Goal: Transaction & Acquisition: Register for event/course

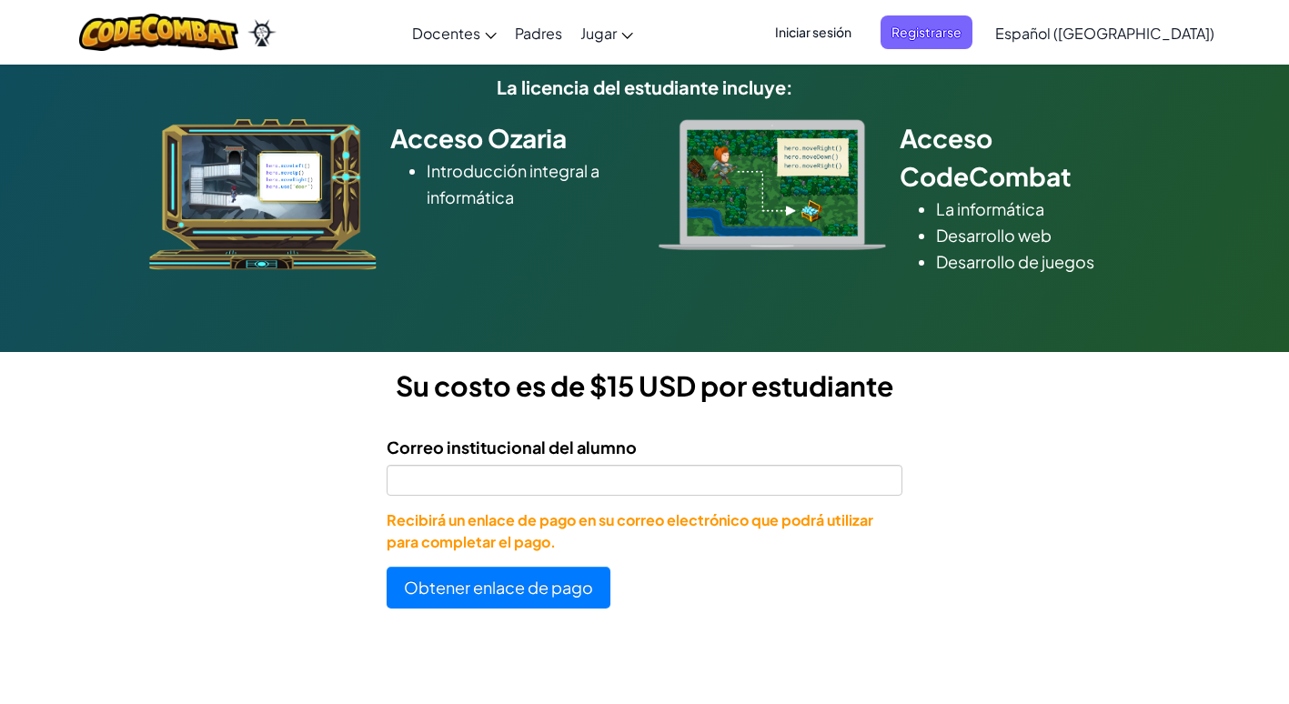
scroll to position [225, 0]
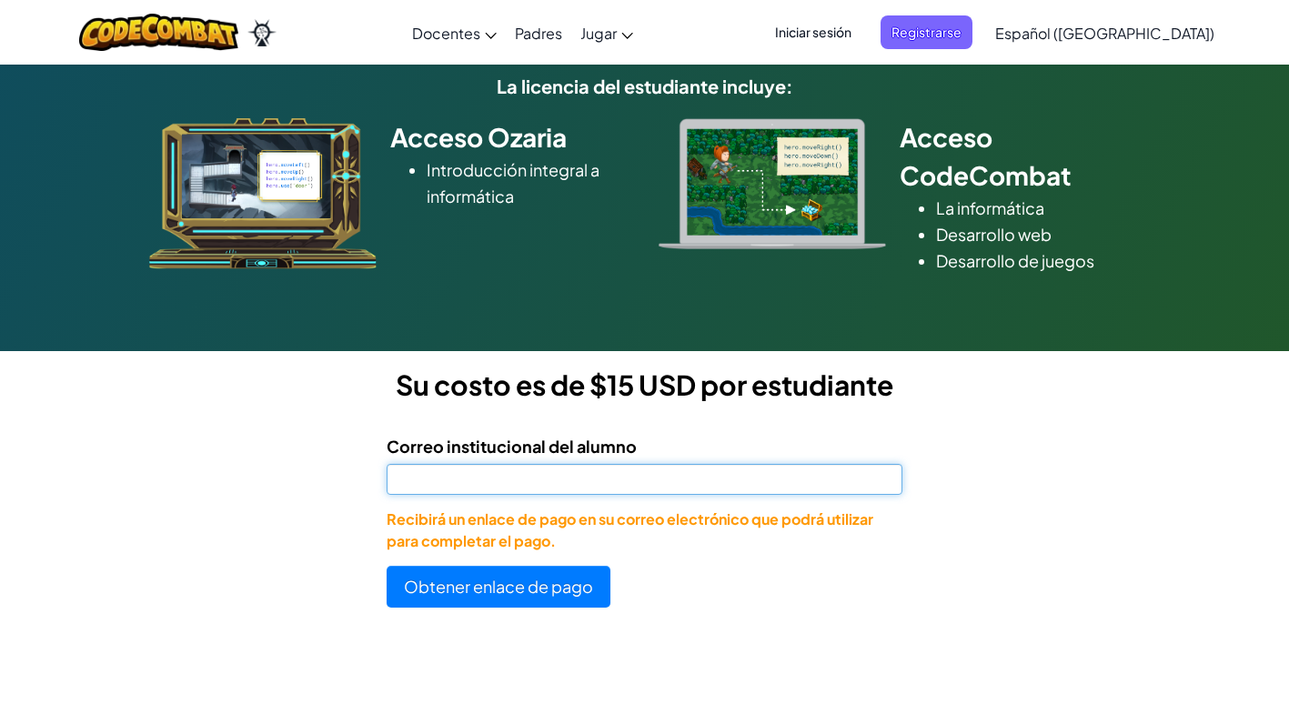
click at [611, 467] on input "Correo institucional del alumno" at bounding box center [645, 479] width 516 height 31
type input "[EMAIL_ADDRESS][DOMAIN_NAME]"
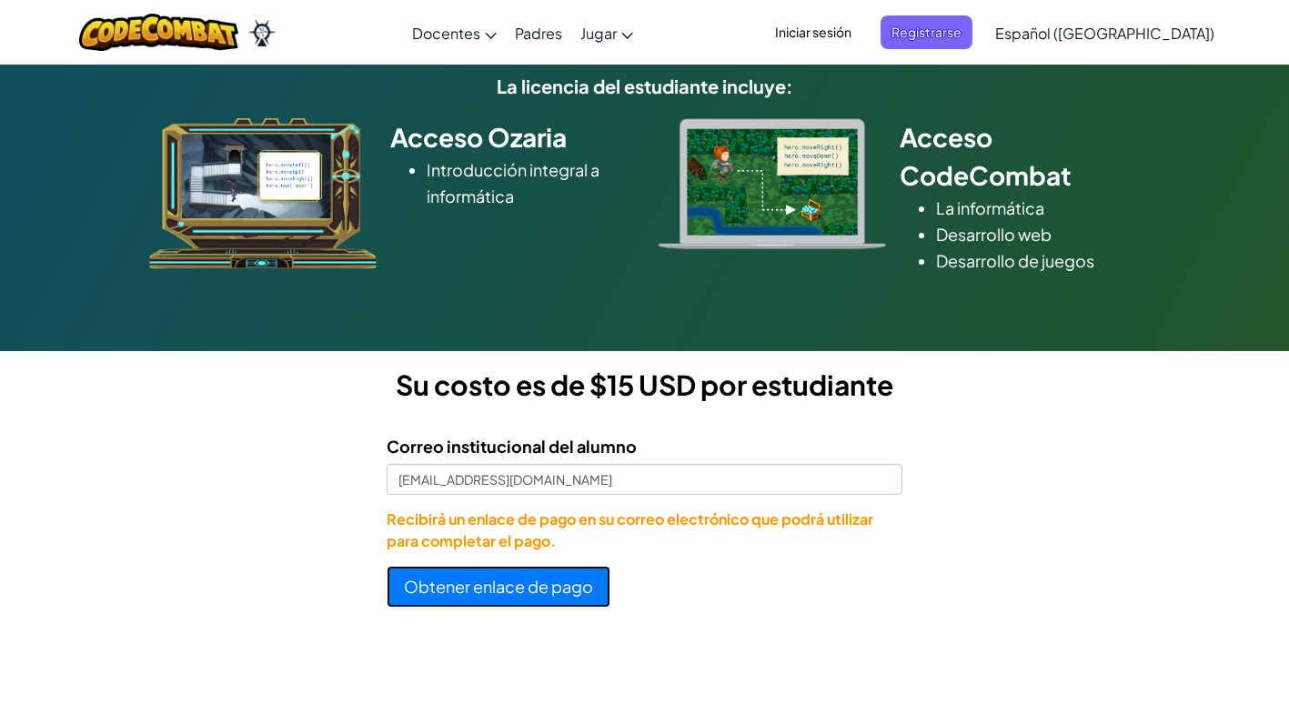
click at [507, 604] on button "Obtener enlace de pago" at bounding box center [499, 587] width 224 height 42
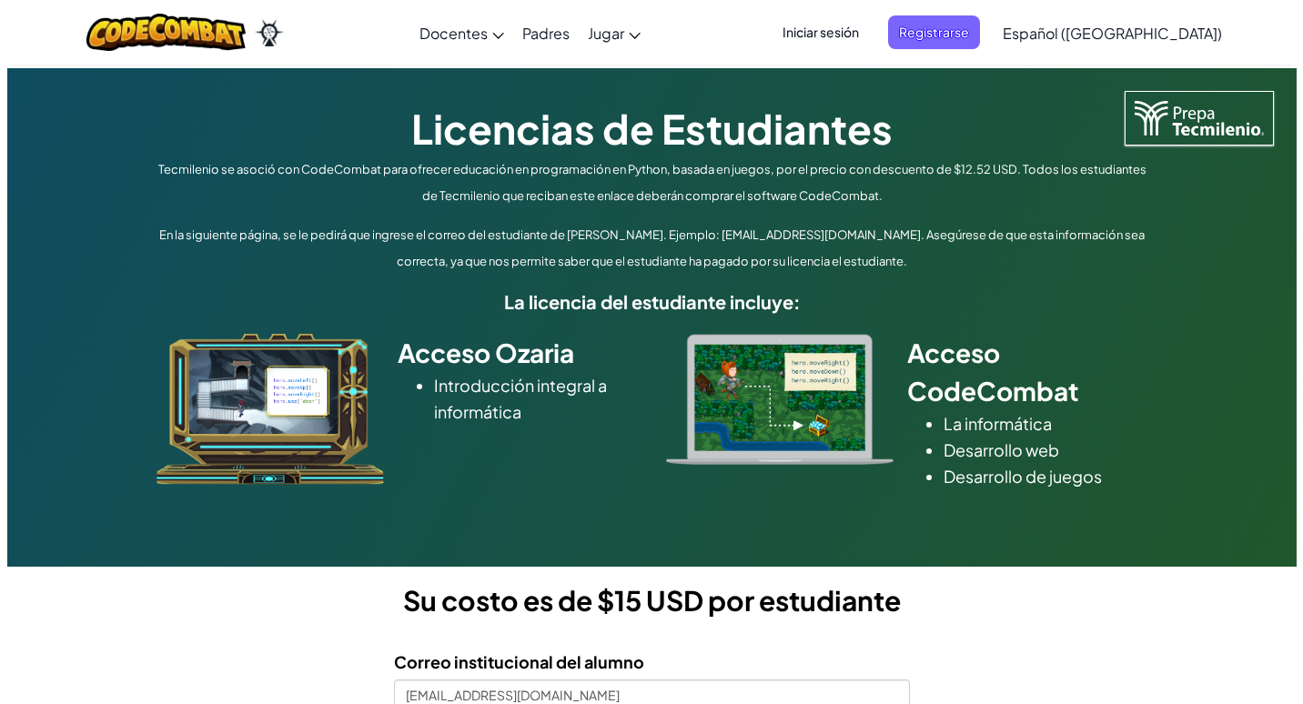
scroll to position [0, 0]
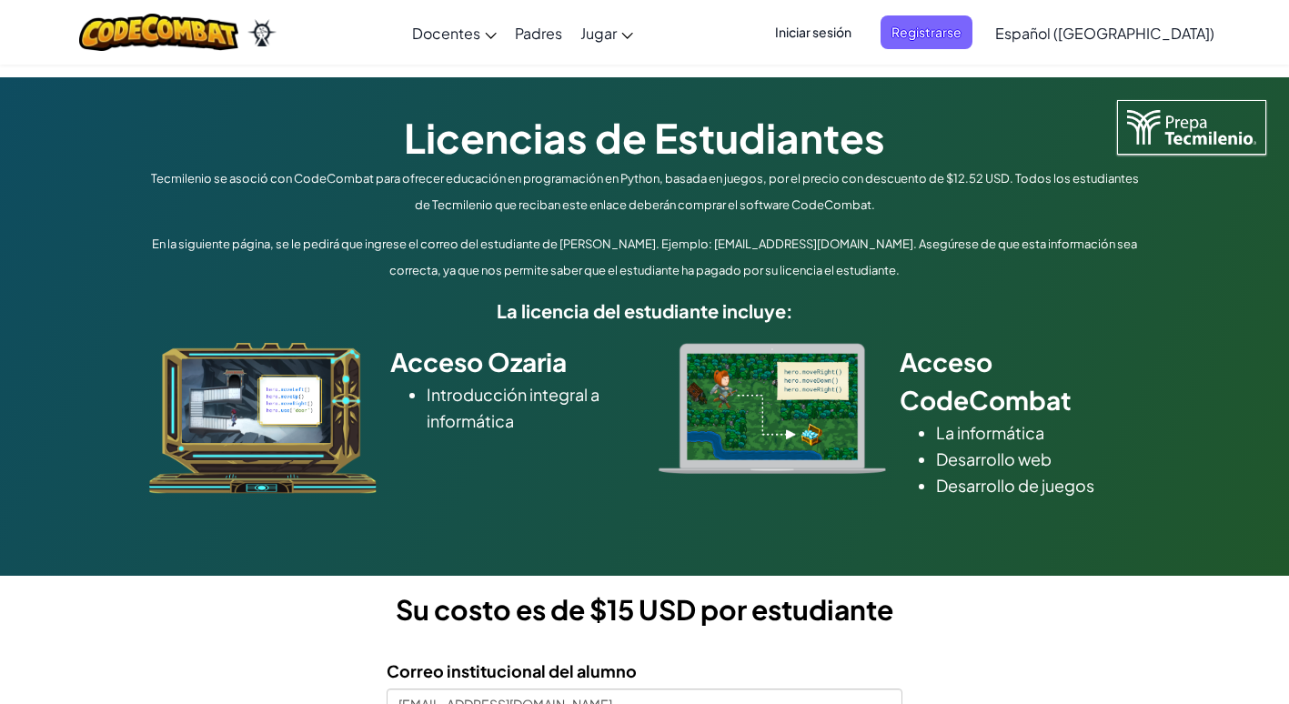
click at [862, 34] on span "Iniciar sesión" at bounding box center [813, 32] width 98 height 34
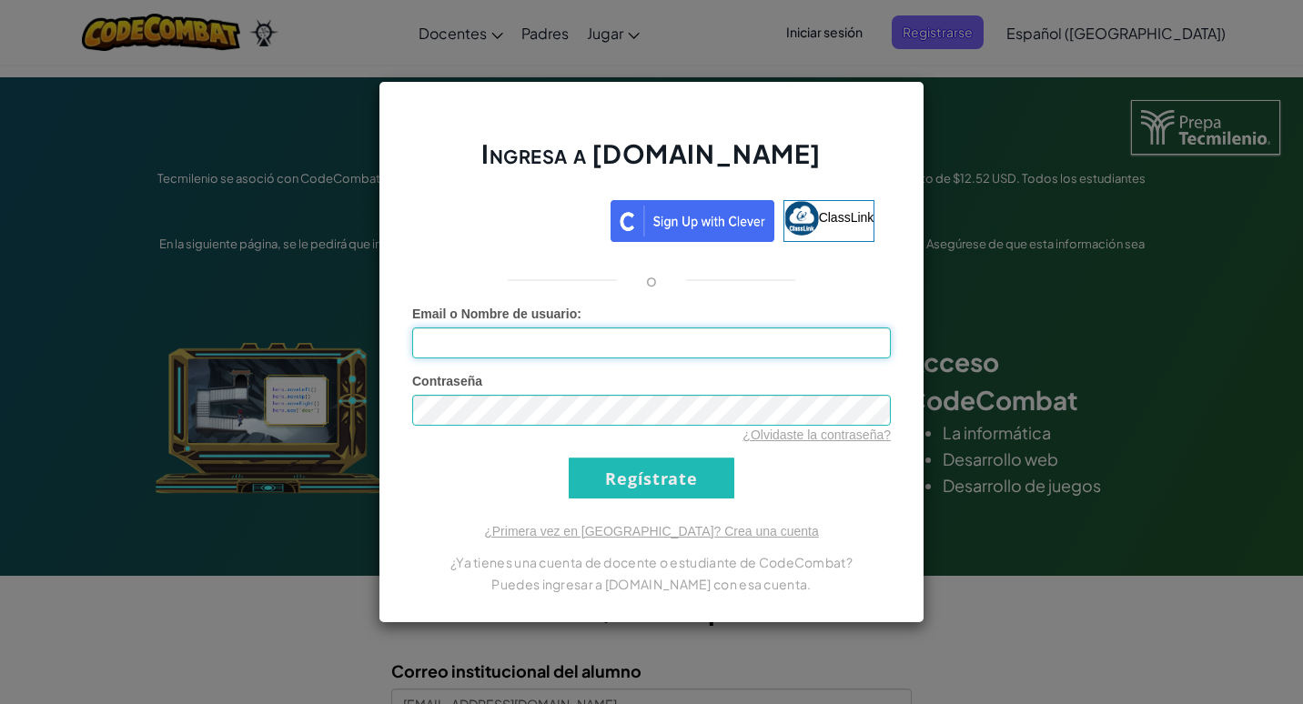
click at [648, 342] on input "Email o Nombre de usuario :" at bounding box center [651, 342] width 478 height 31
click at [569, 458] on input "Regístrate" at bounding box center [652, 478] width 166 height 41
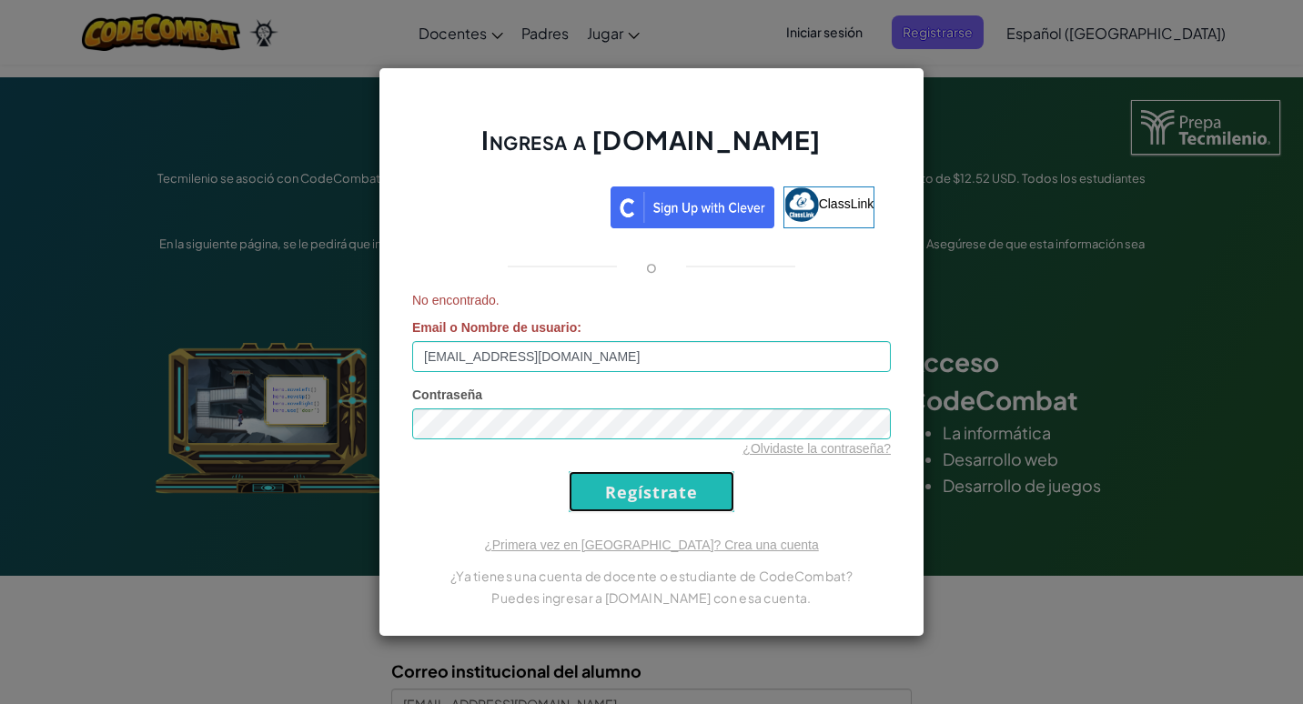
click at [686, 495] on input "Regístrate" at bounding box center [652, 491] width 166 height 41
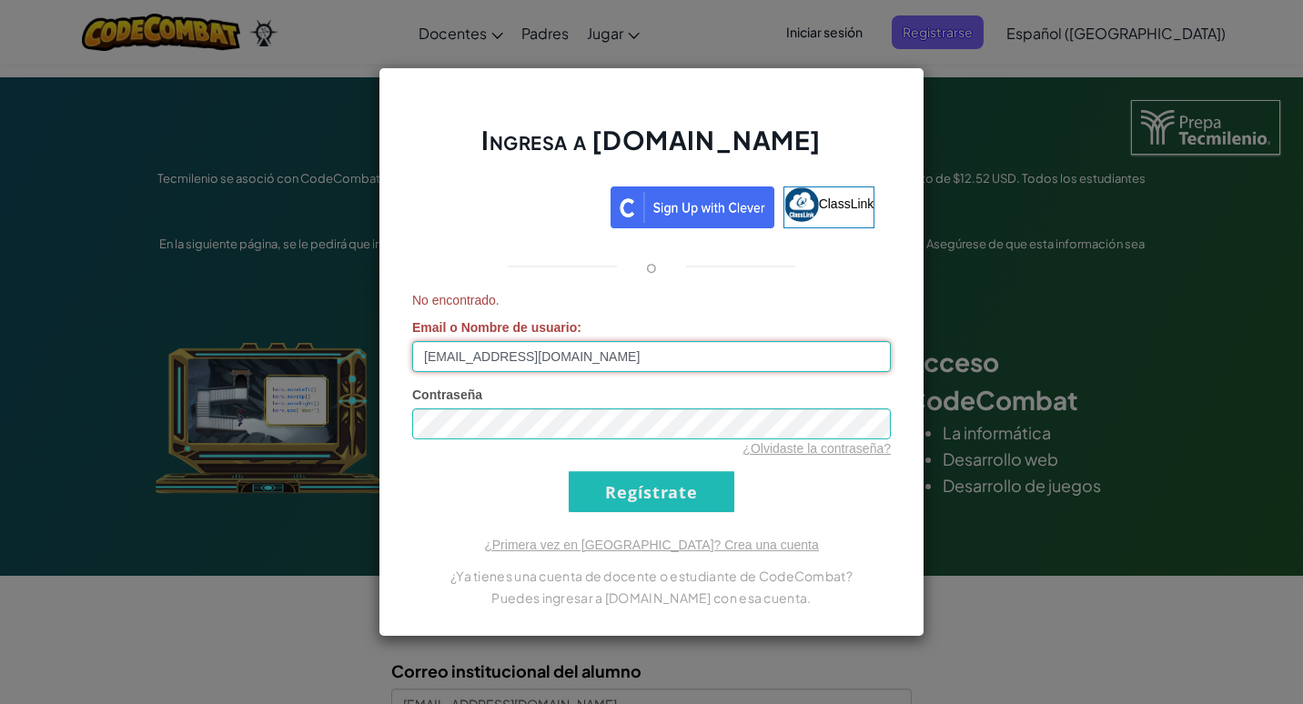
click at [604, 349] on input "al07123580@tecmilenio.mx" at bounding box center [651, 356] width 478 height 31
click at [439, 361] on input "al07123580@tecmilenio.mx" at bounding box center [651, 356] width 478 height 31
click at [431, 355] on input "al07123580@tecmilenio.mx" at bounding box center [651, 356] width 478 height 31
click at [622, 343] on input "al07123580@tecmilenio.mx" at bounding box center [651, 356] width 478 height 31
type input "a"
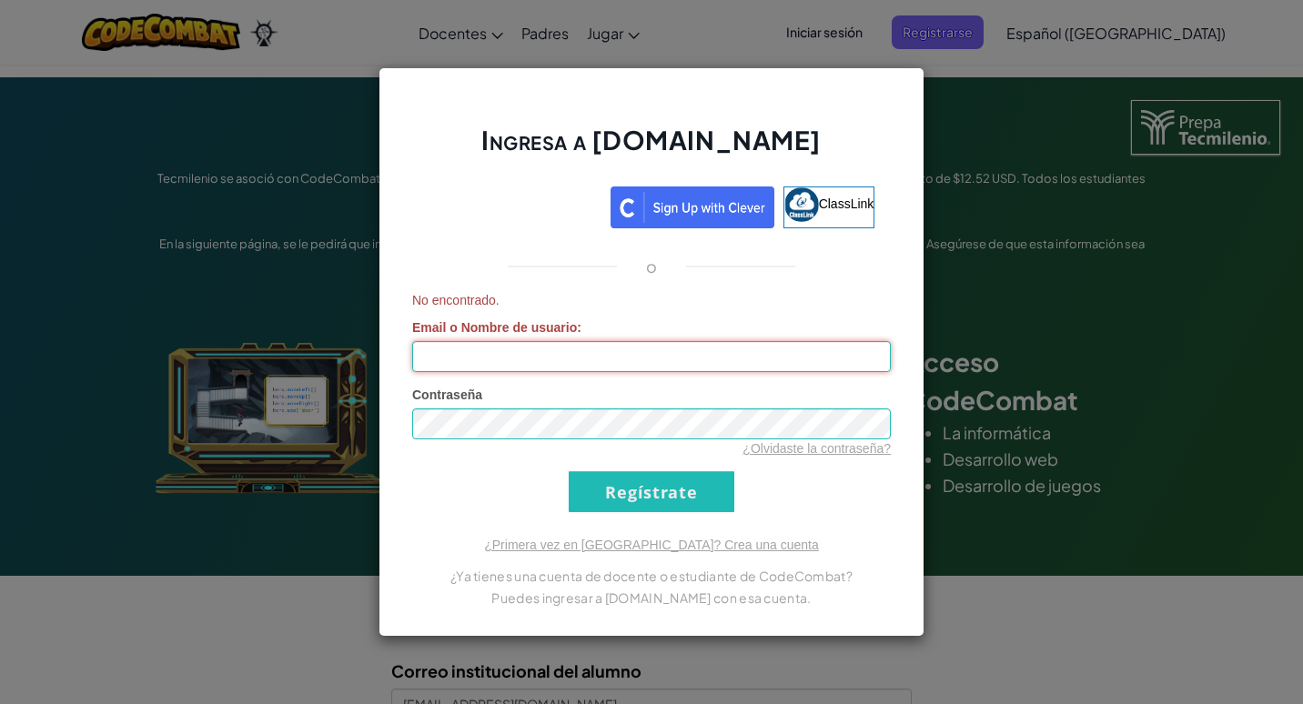
click at [616, 357] on input "Email o Nombre de usuario :" at bounding box center [651, 356] width 478 height 31
click at [569, 471] on input "Regístrate" at bounding box center [652, 491] width 166 height 41
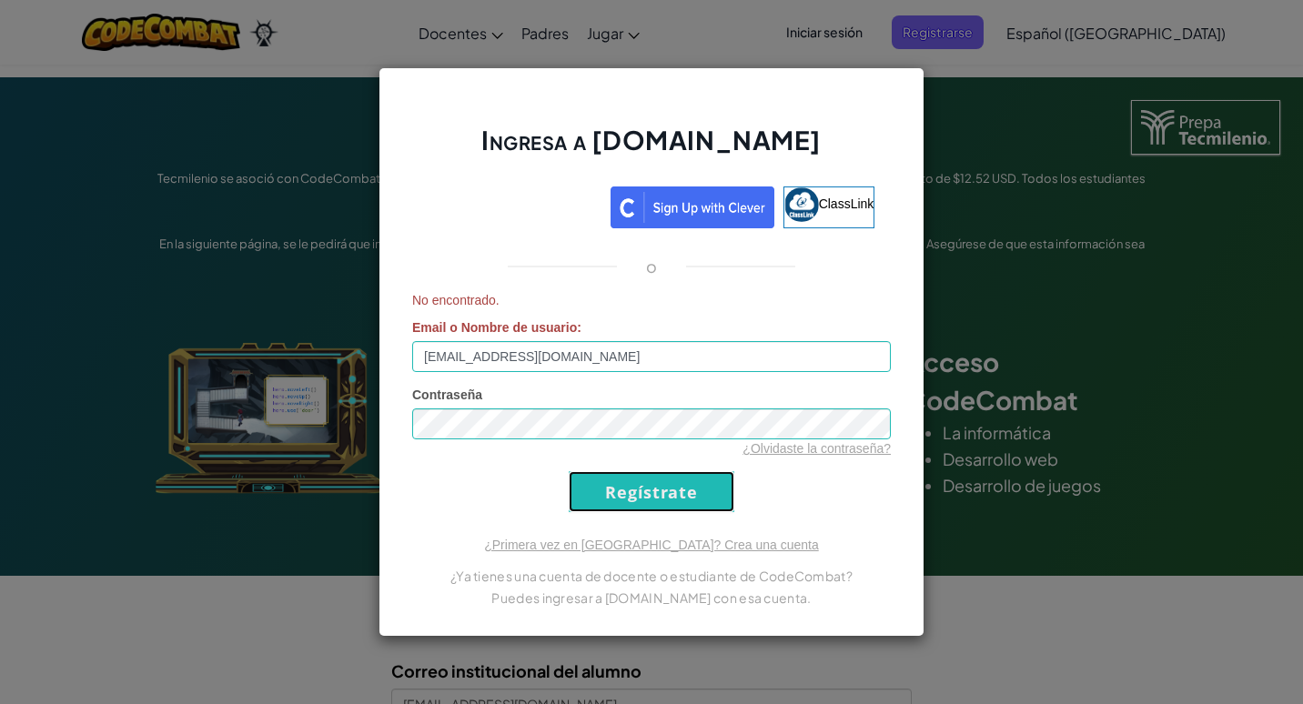
click at [626, 479] on input "Regístrate" at bounding box center [652, 491] width 166 height 41
click at [585, 333] on div "No encontrado. Email o Nombre de usuario : elbaj_@hotmail.com" at bounding box center [651, 331] width 478 height 81
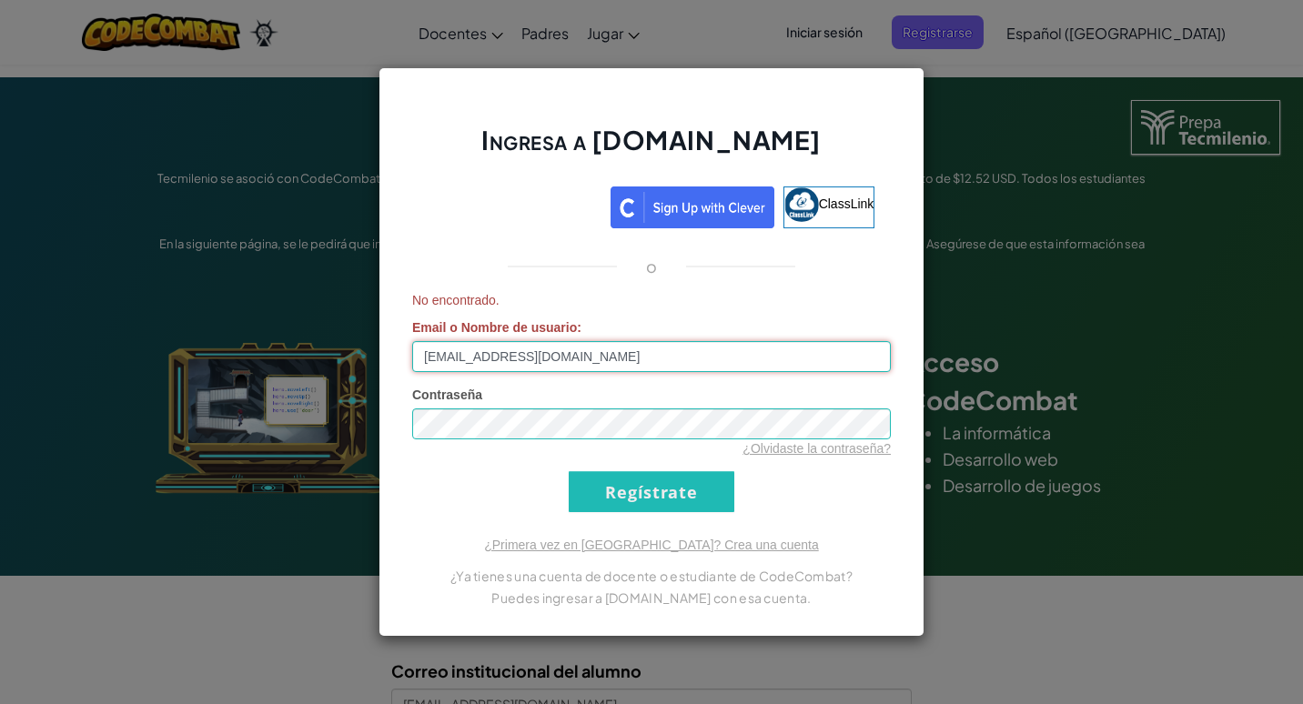
click at [620, 348] on input "elbaj_@hotmail.com" at bounding box center [651, 356] width 478 height 31
type input "e"
click at [641, 360] on input "Email o Nombre de usuario :" at bounding box center [651, 356] width 478 height 31
click at [569, 471] on input "Regístrate" at bounding box center [652, 491] width 166 height 41
click at [625, 348] on input "al07123580@tecmilenio.mx" at bounding box center [651, 356] width 478 height 31
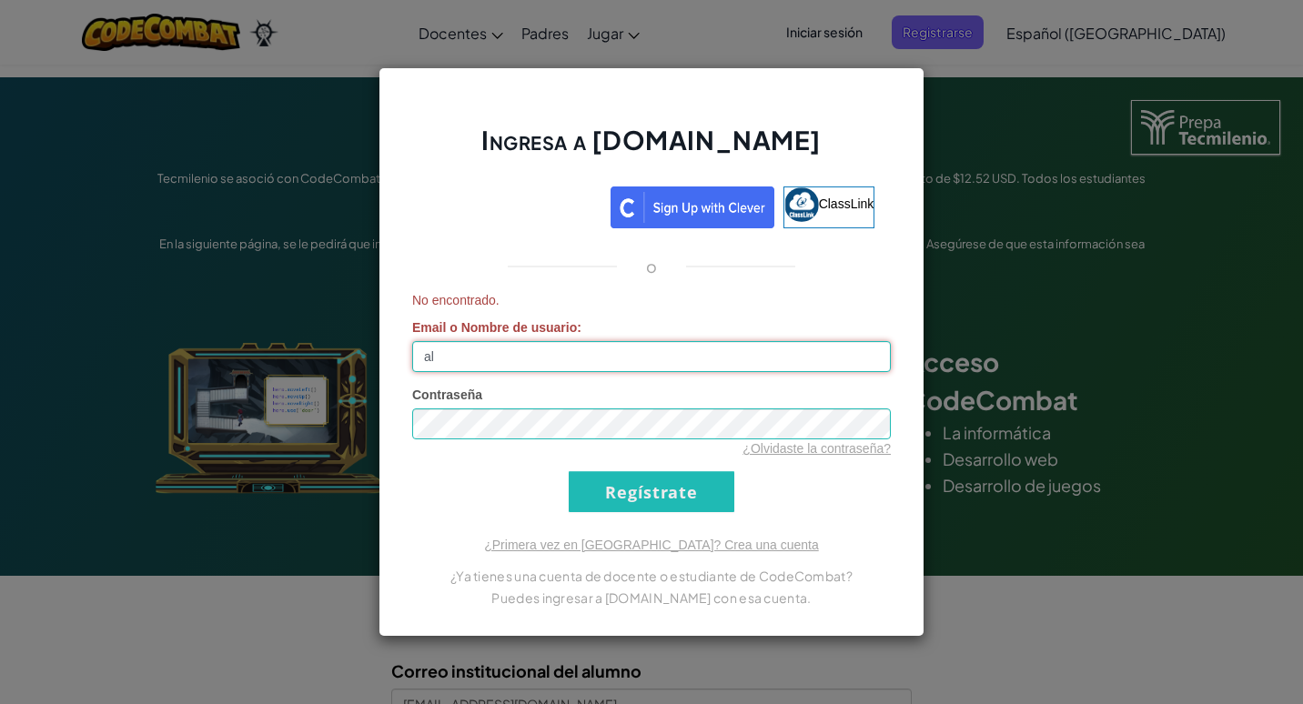
type input "a"
click at [1069, 363] on div "Ingresa a Ozaria.com ClassLink o No encontrado. Email o Nombre de usuario : Con…" at bounding box center [651, 352] width 1303 height 704
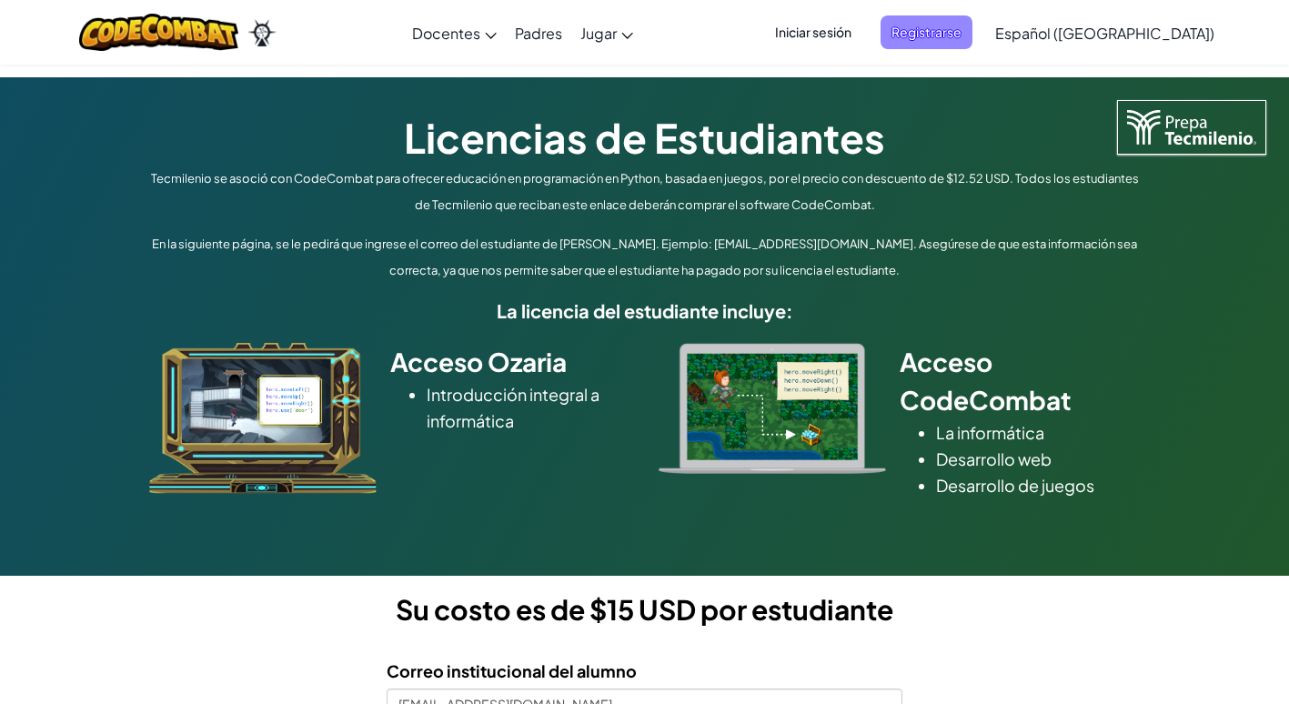
click at [944, 42] on span "Registrarse" at bounding box center [927, 32] width 92 height 34
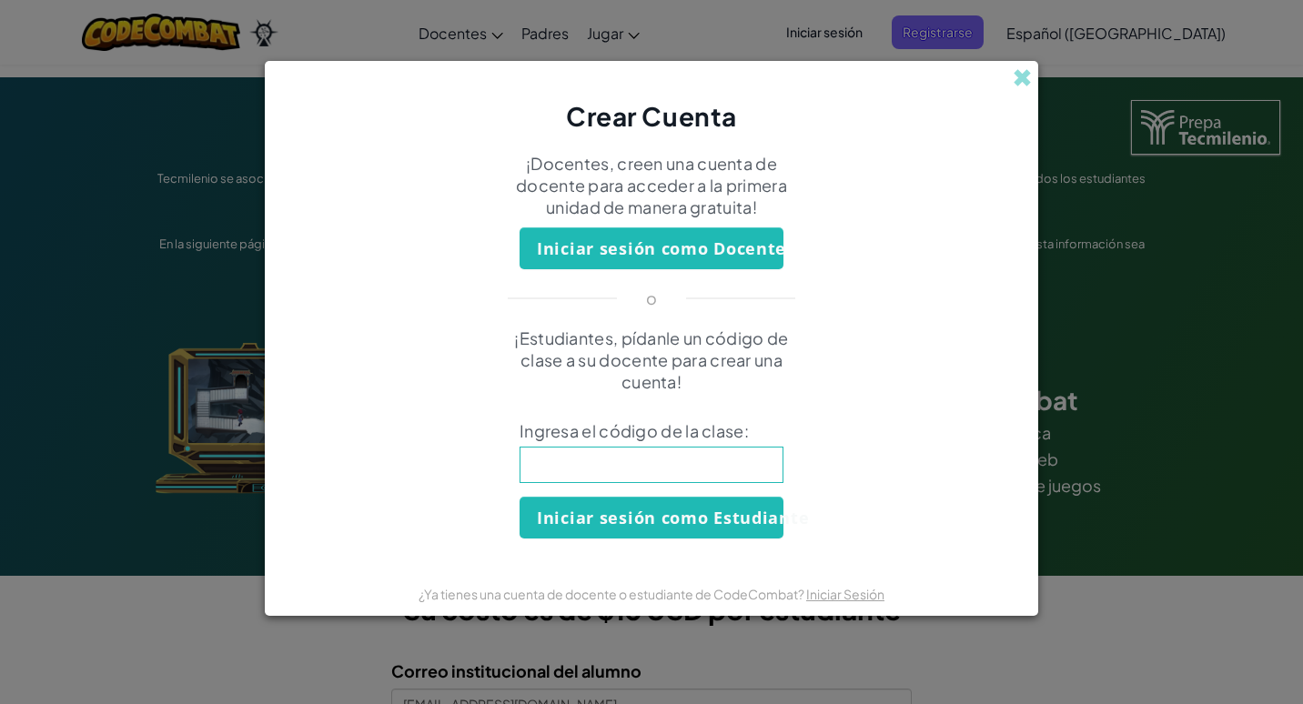
click at [621, 463] on input at bounding box center [651, 465] width 264 height 36
type input "FoodPlateBurn"
click at [737, 506] on button "Iniciar sesión como Estudiante" at bounding box center [651, 518] width 264 height 42
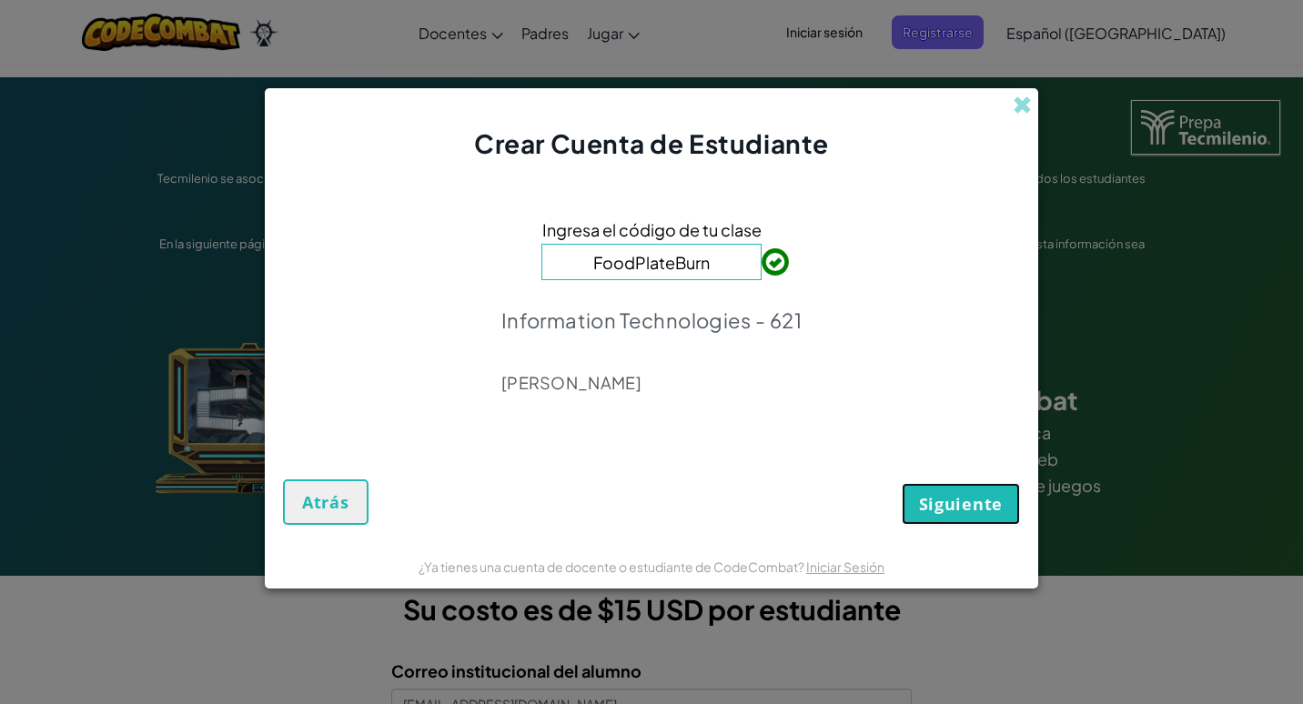
click at [941, 495] on span "Siguiente" at bounding box center [961, 504] width 84 height 22
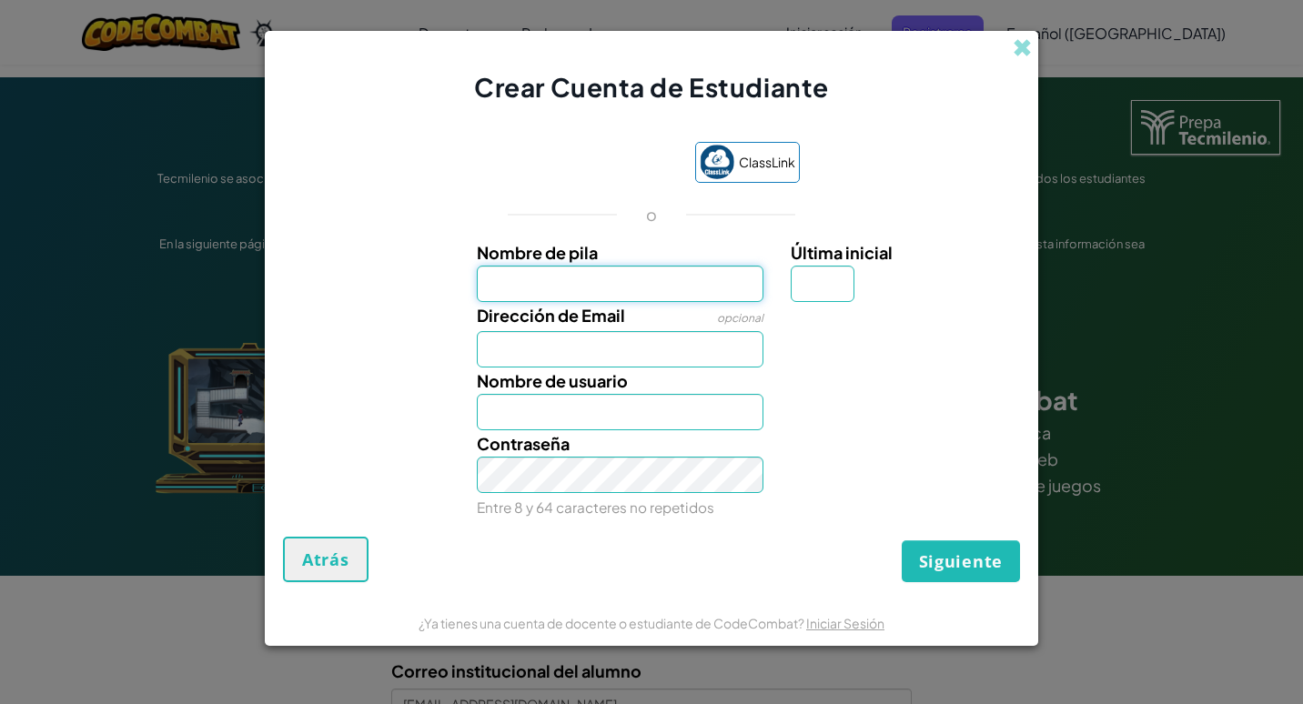
click at [619, 272] on input "Nombre de pila" at bounding box center [620, 284] width 287 height 36
click at [327, 543] on button "Atrás" at bounding box center [326, 559] width 86 height 45
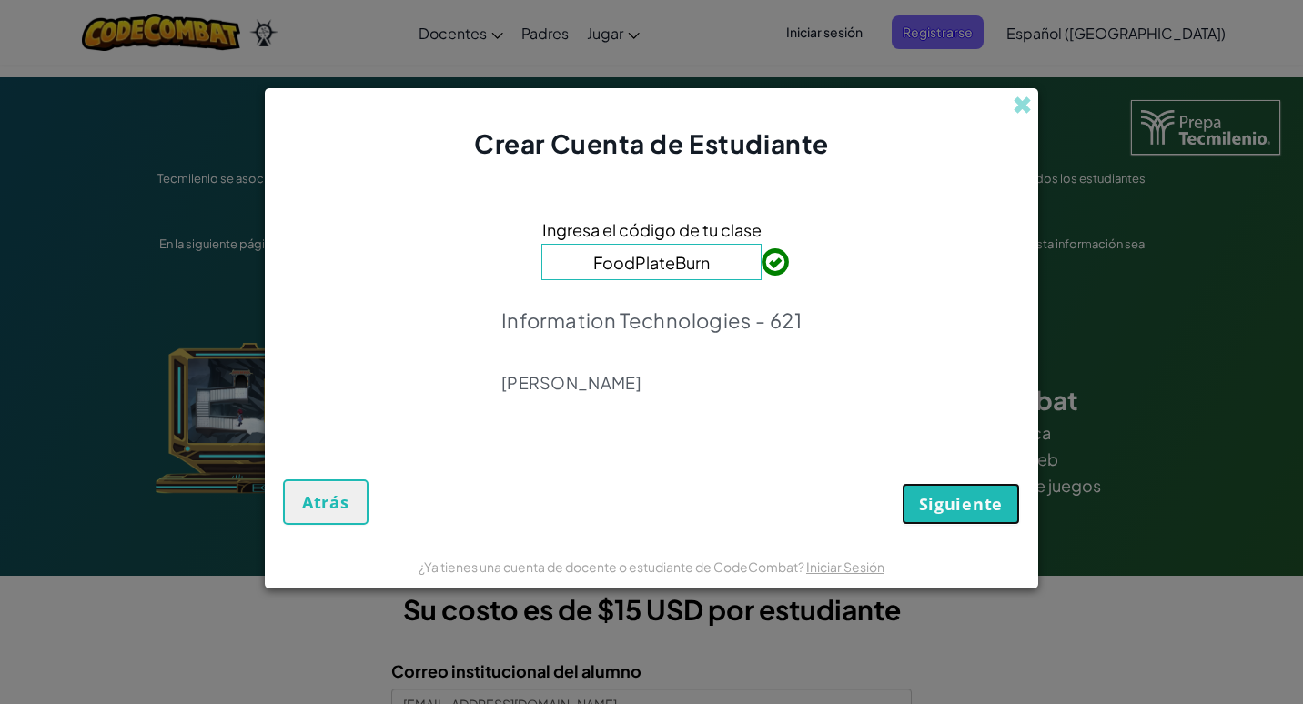
click at [964, 519] on button "Siguiente" at bounding box center [961, 504] width 118 height 42
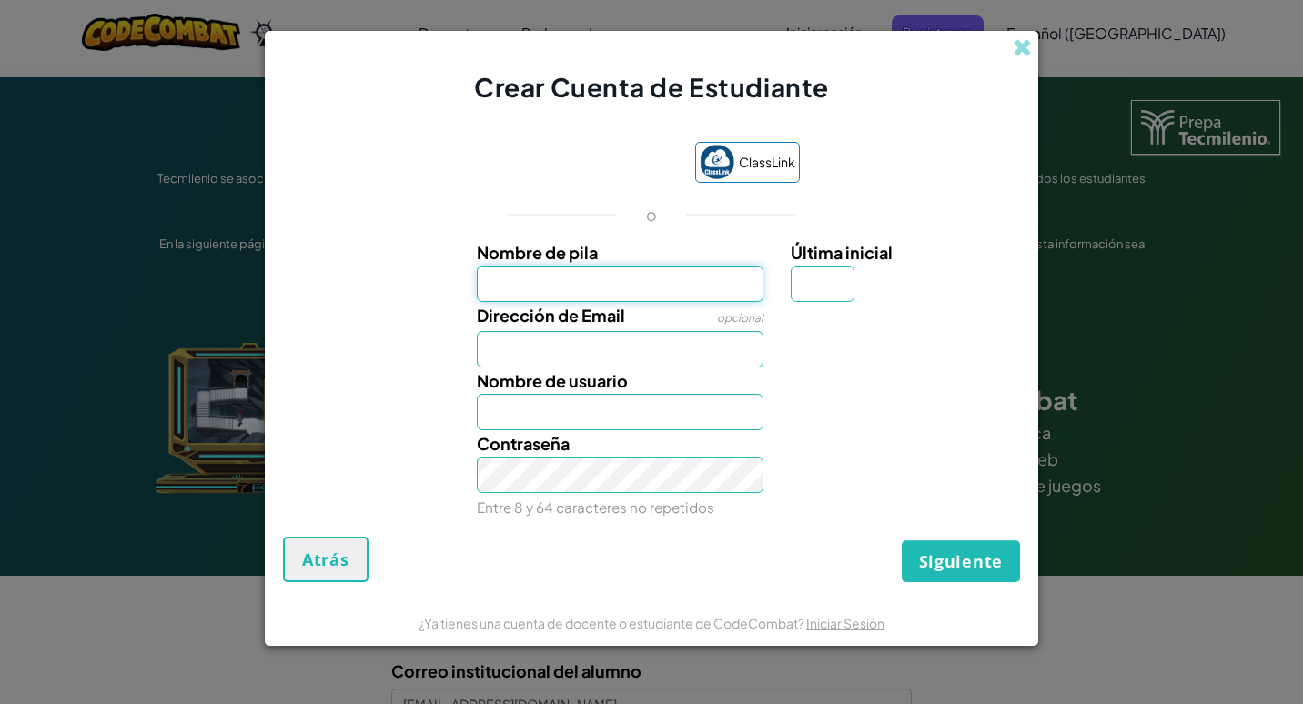
click at [721, 289] on input "Nombre de pila" at bounding box center [620, 284] width 287 height 36
type input "Jesus F."
type input "M"
type input "al07123580@tecmilenio.mx"
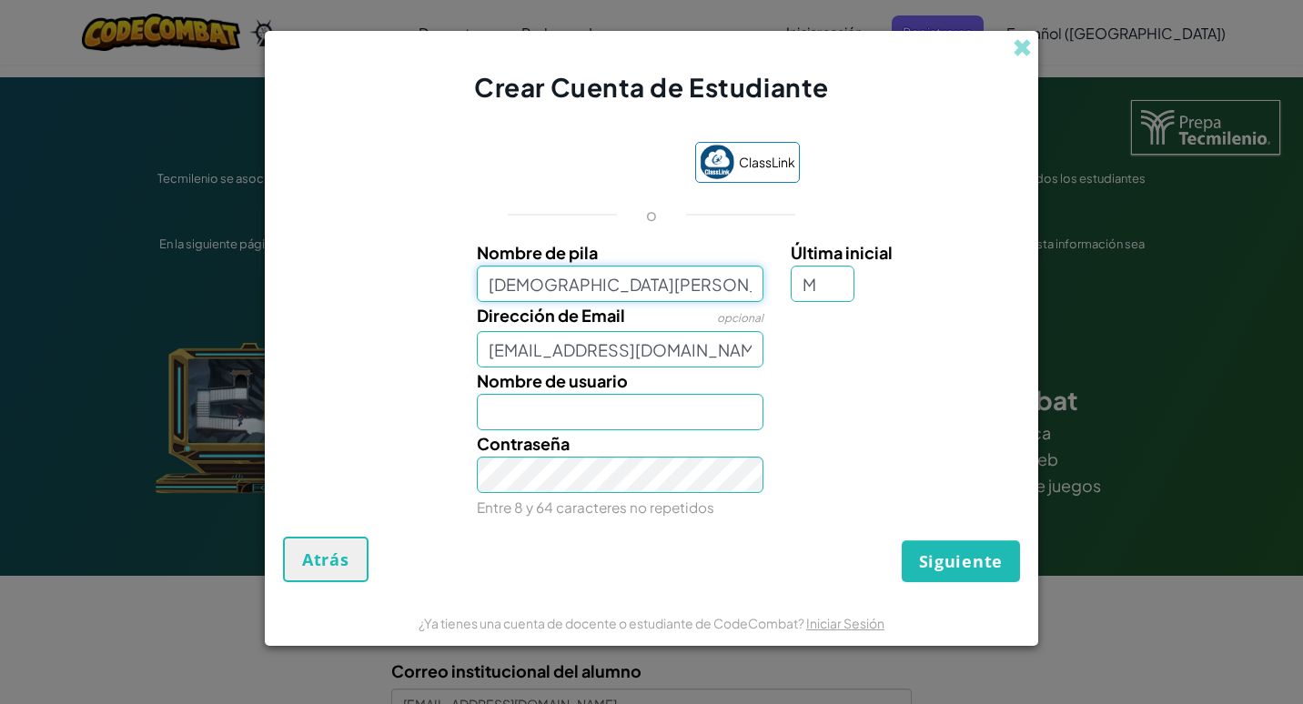
type input "Jesus F.M"
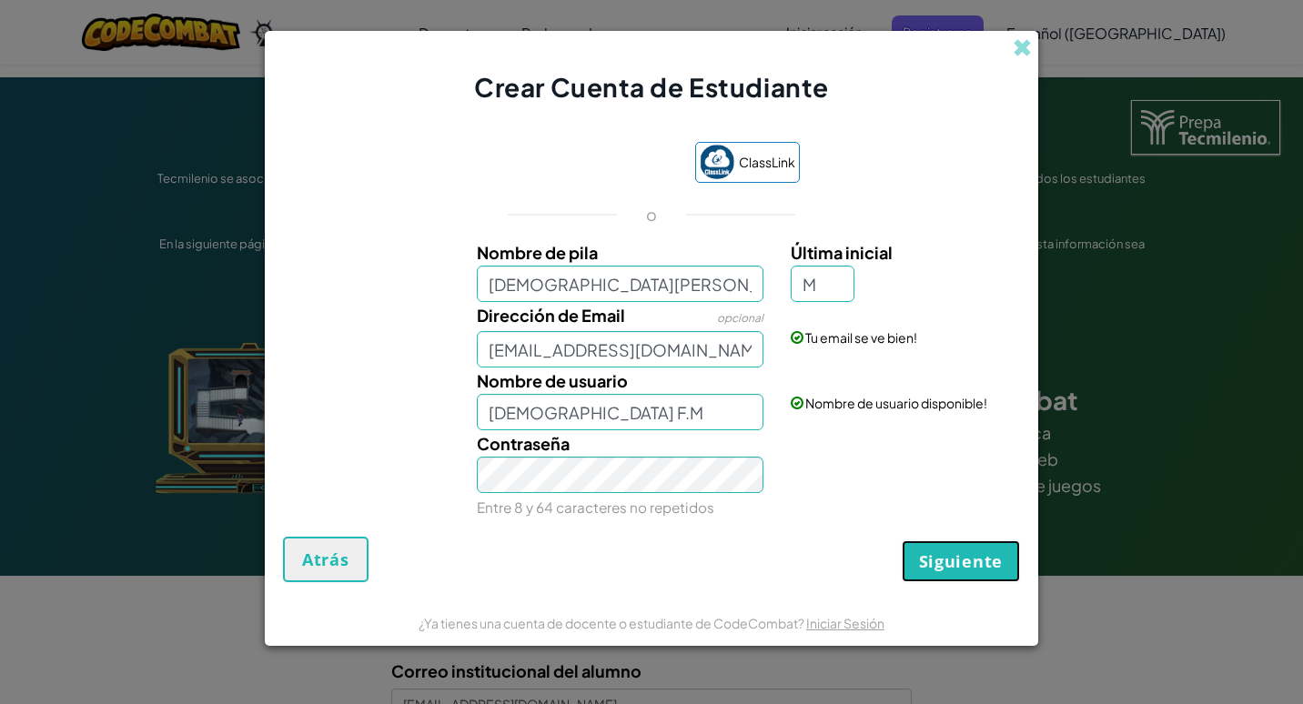
click at [962, 544] on button "Siguiente" at bounding box center [961, 561] width 118 height 42
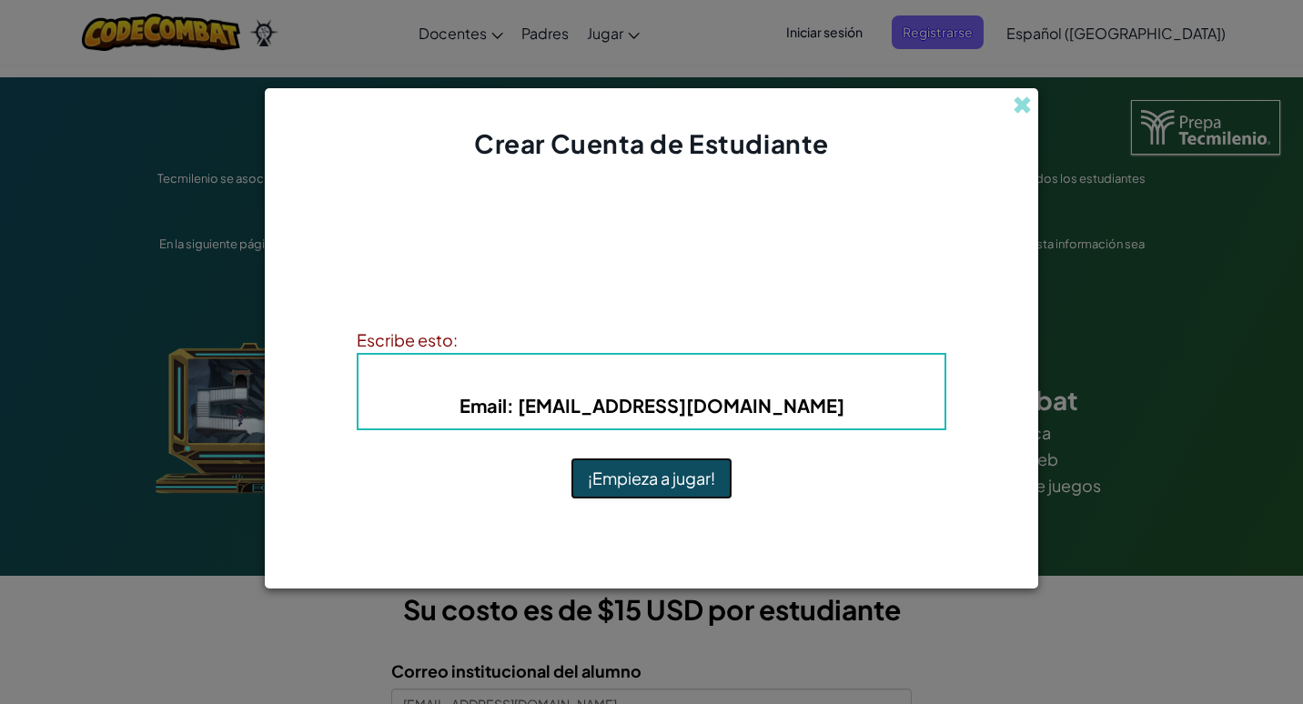
click at [687, 465] on button "¡Empieza a jugar!" at bounding box center [651, 479] width 162 height 42
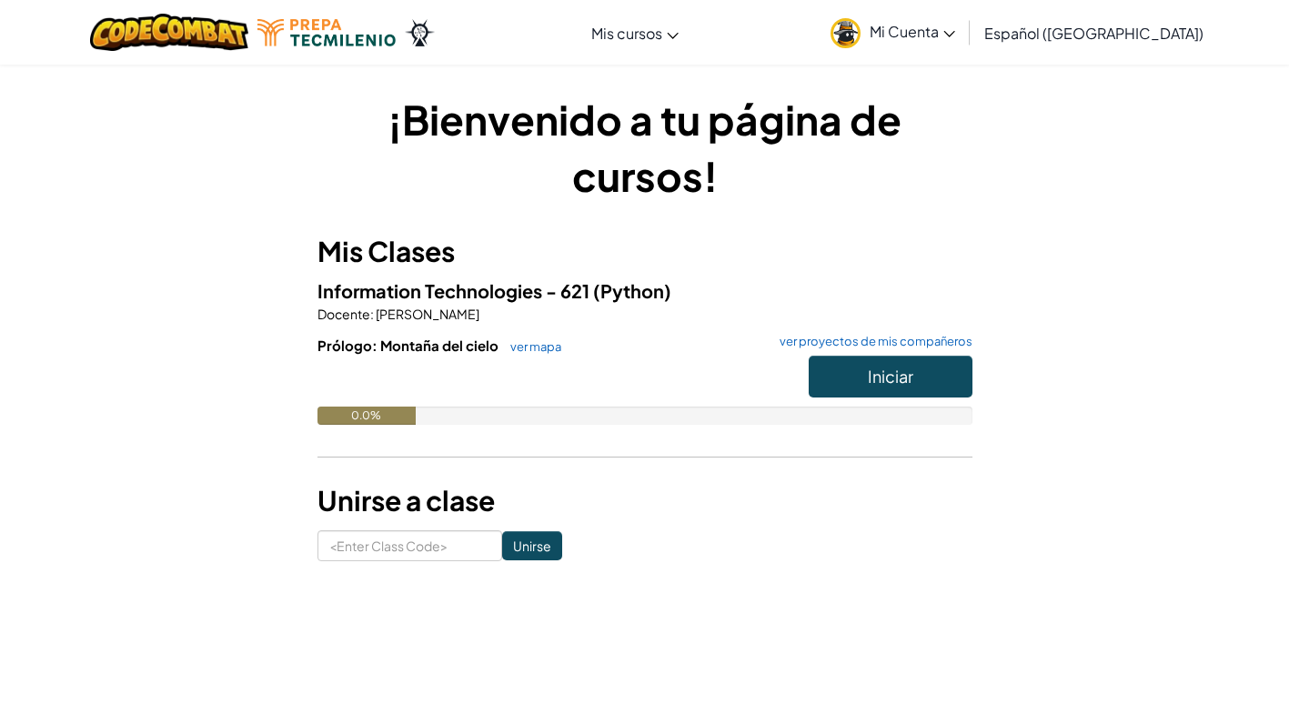
click at [1202, 319] on div "¡Bienvenido a tu página de cursos! Mis Clases Information Technologies - 621 (P…" at bounding box center [644, 326] width 1289 height 525
